Goal: Information Seeking & Learning: Learn about a topic

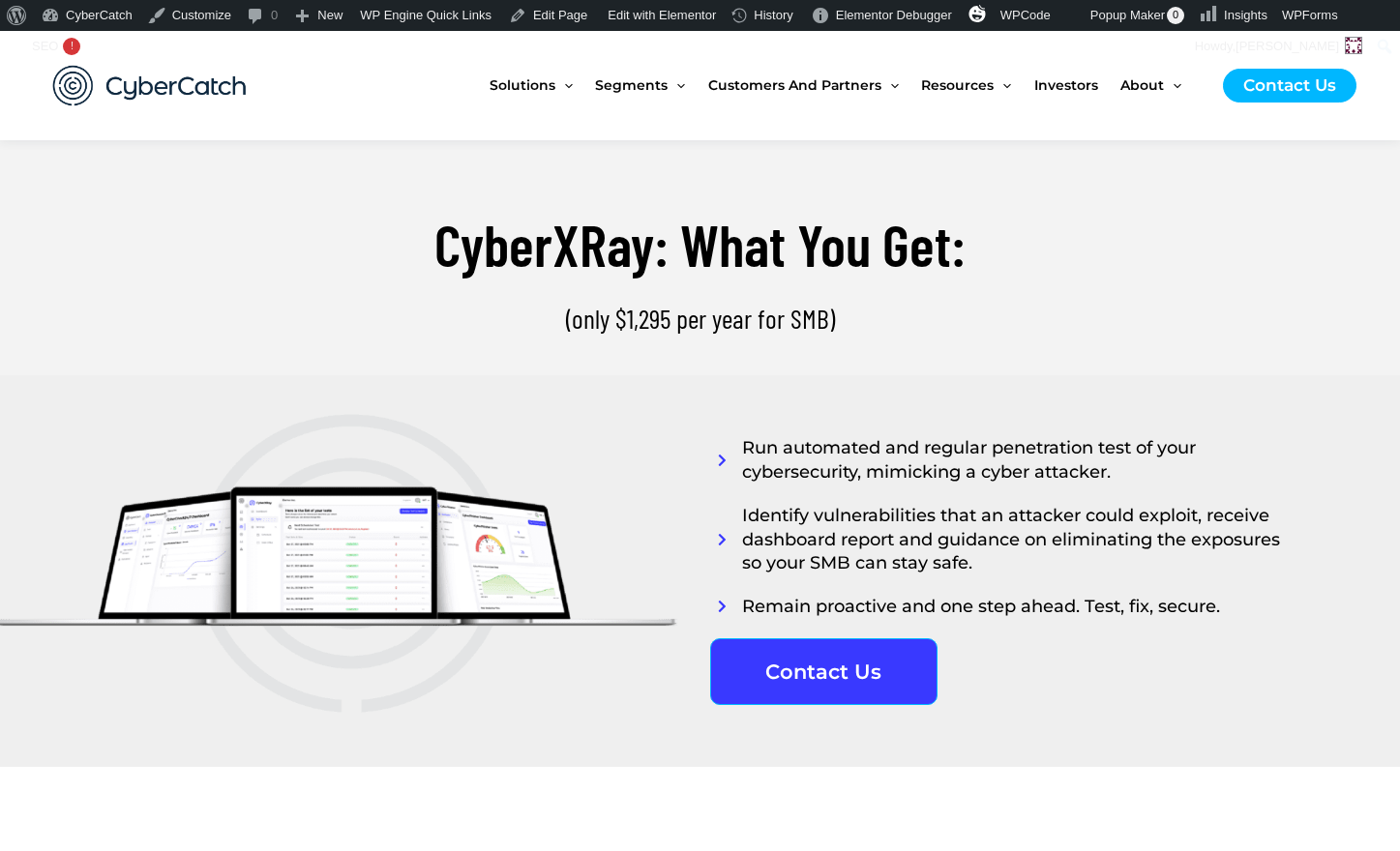
scroll to position [4346, 0]
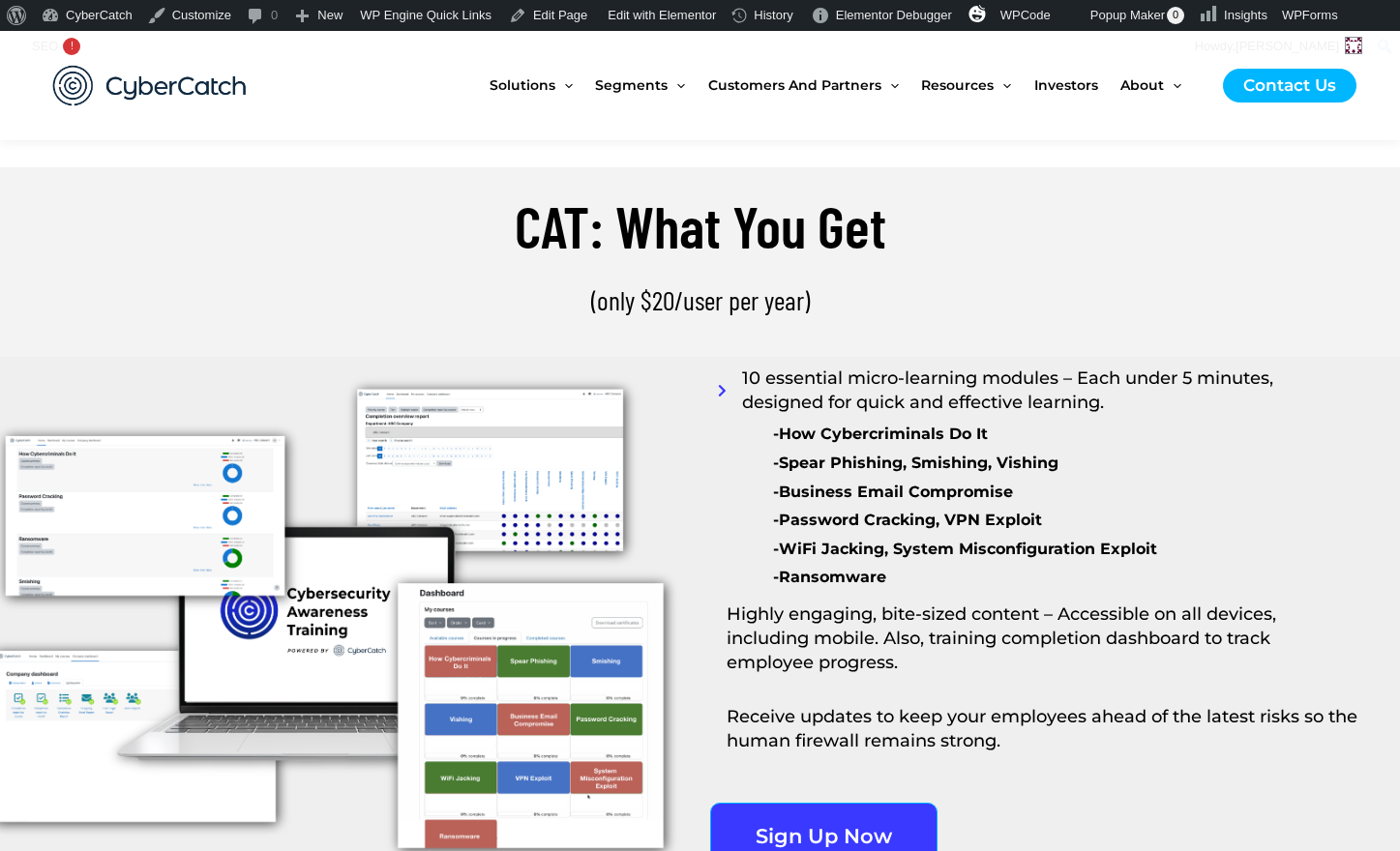
scroll to position [1709, 0]
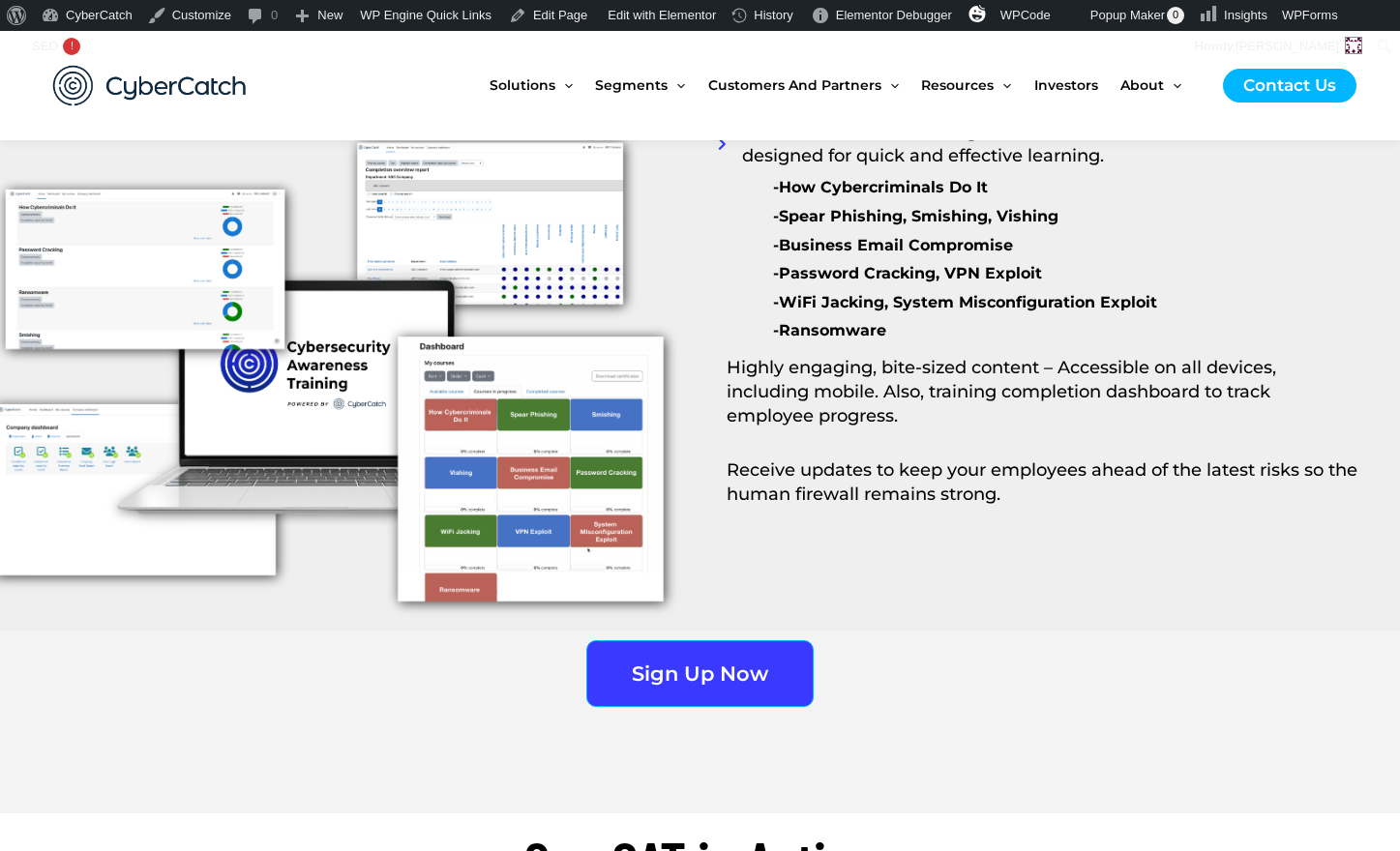
scroll to position [1900, 0]
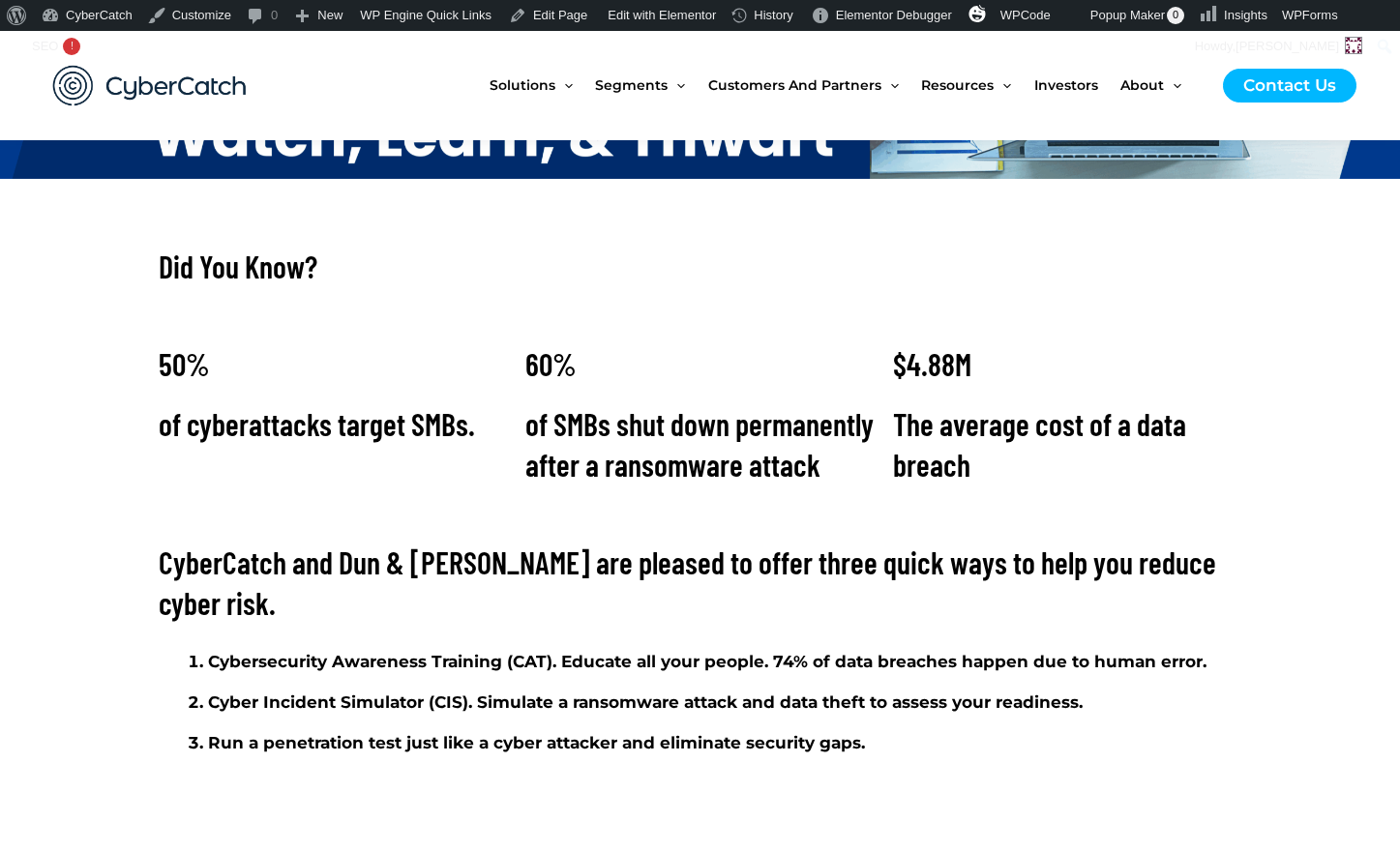
scroll to position [15, 0]
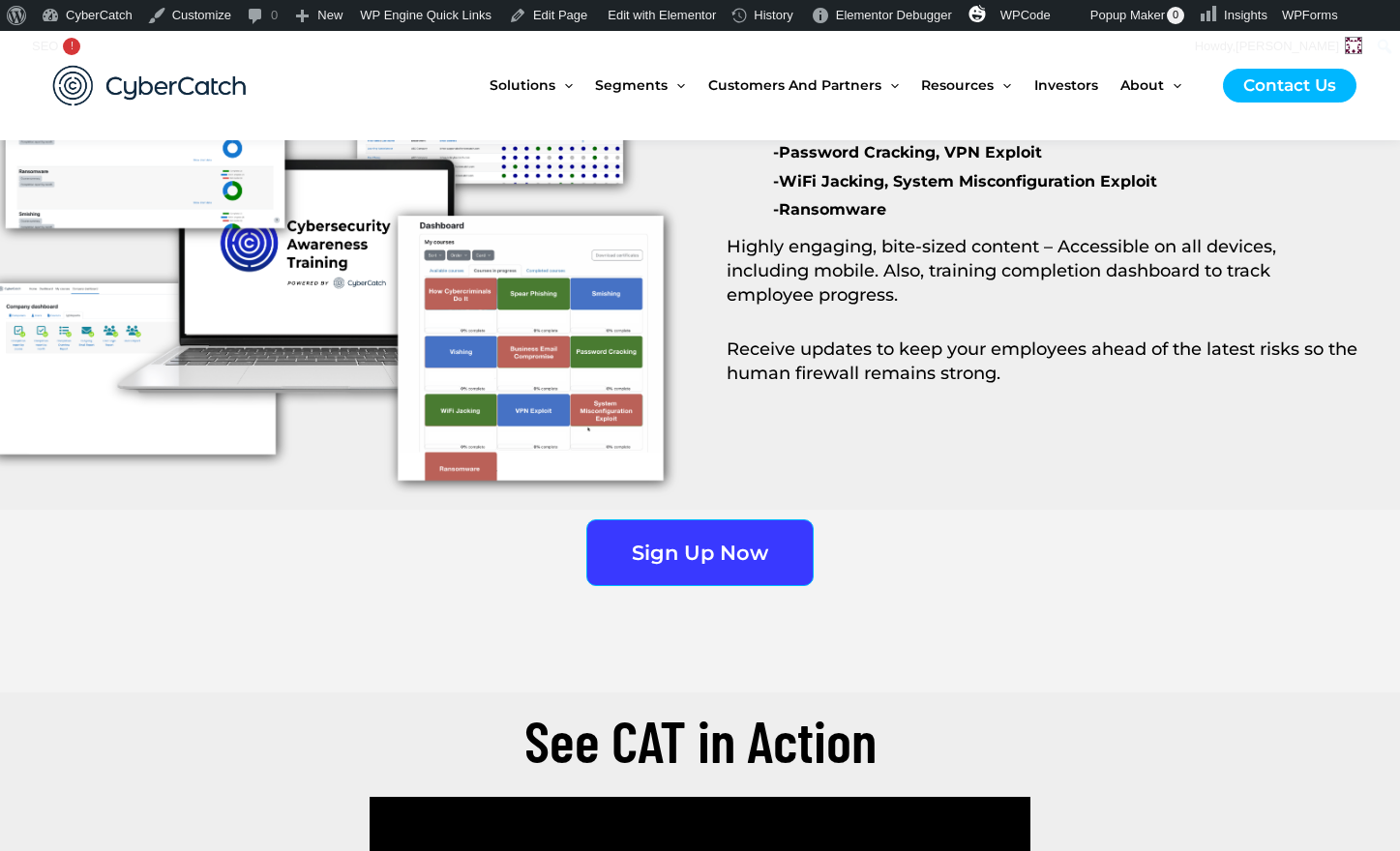
scroll to position [2090, 0]
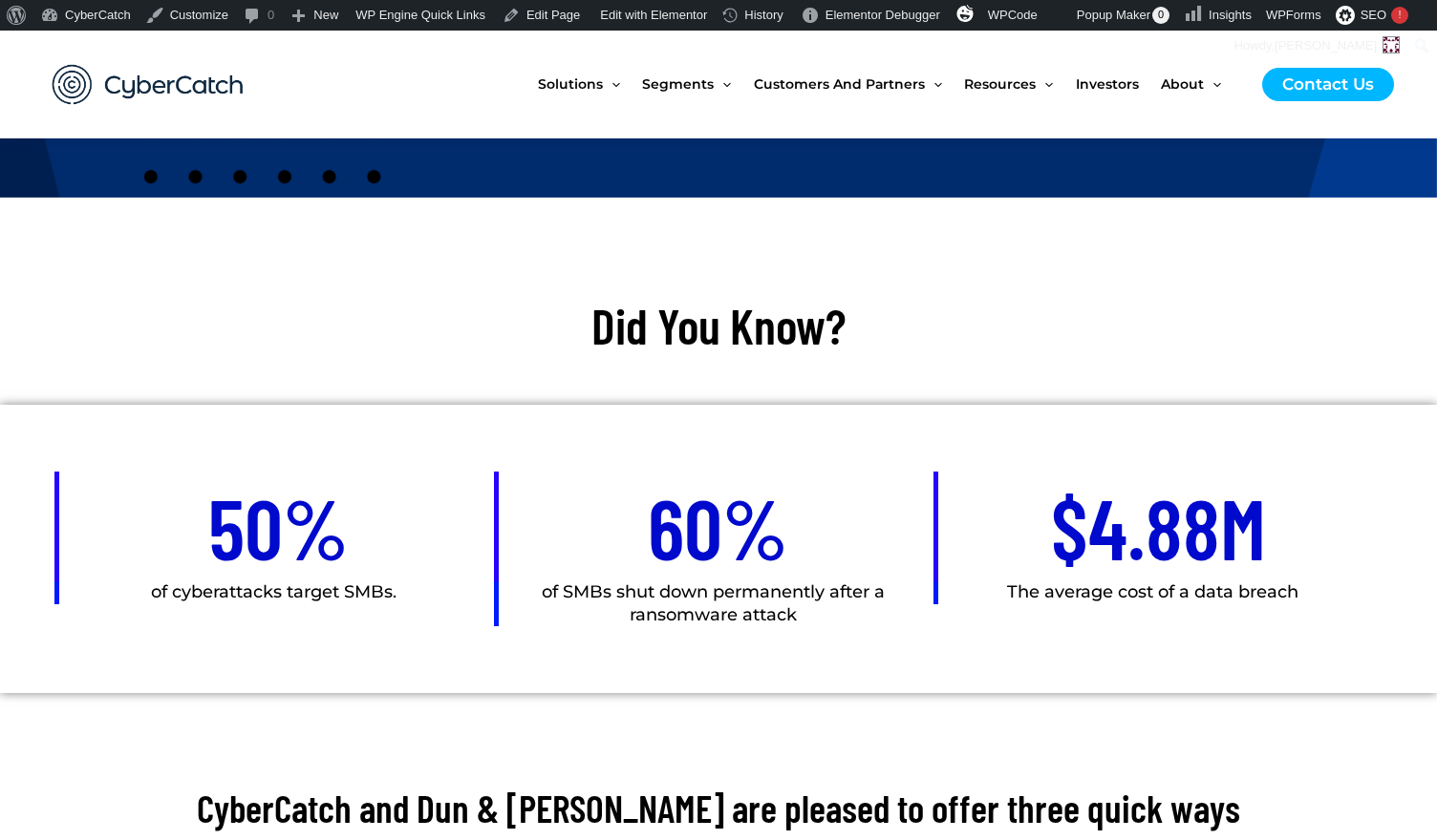
scroll to position [714, 0]
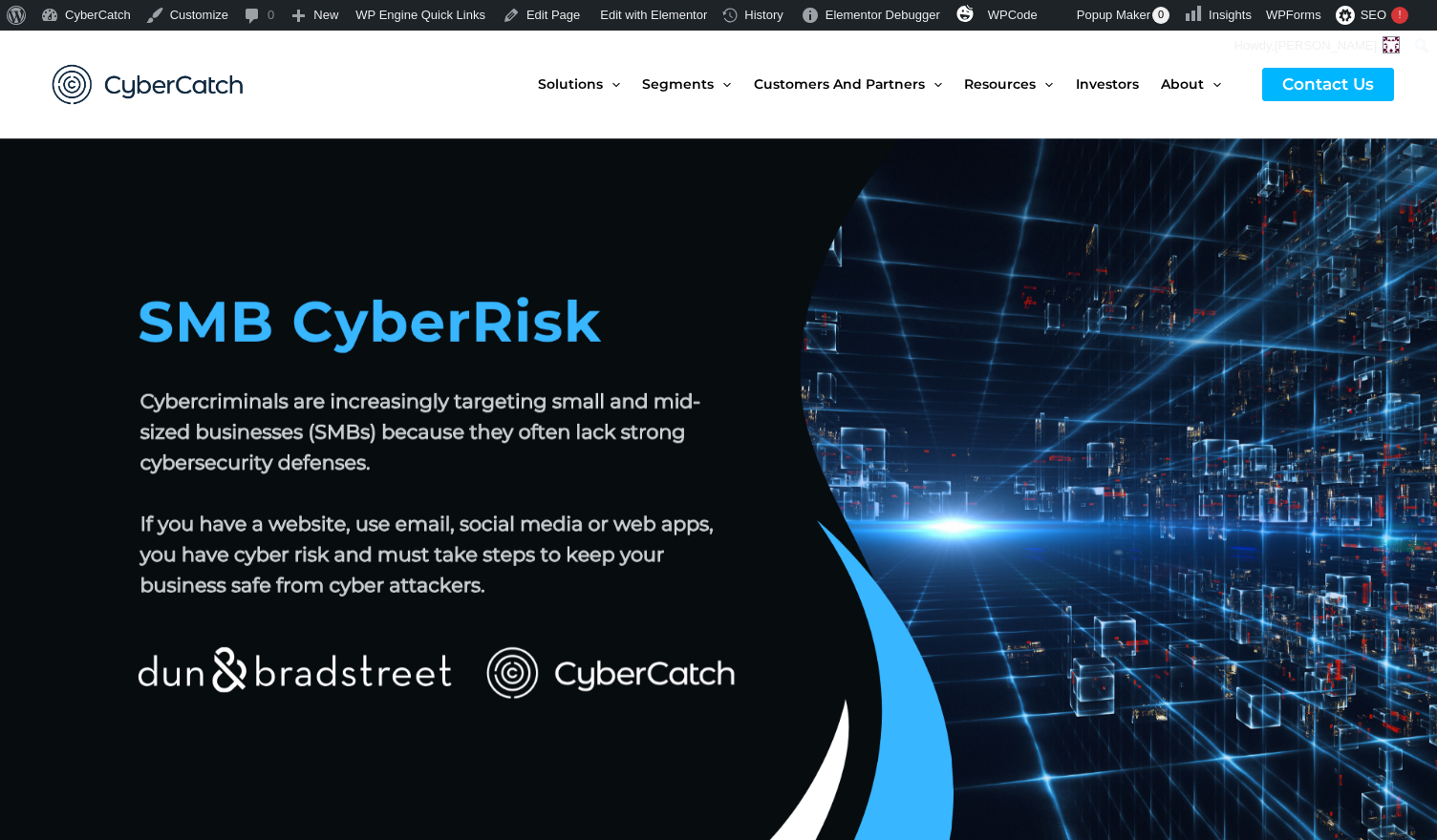
scroll to position [11, 0]
